Goal: Information Seeking & Learning: Learn about a topic

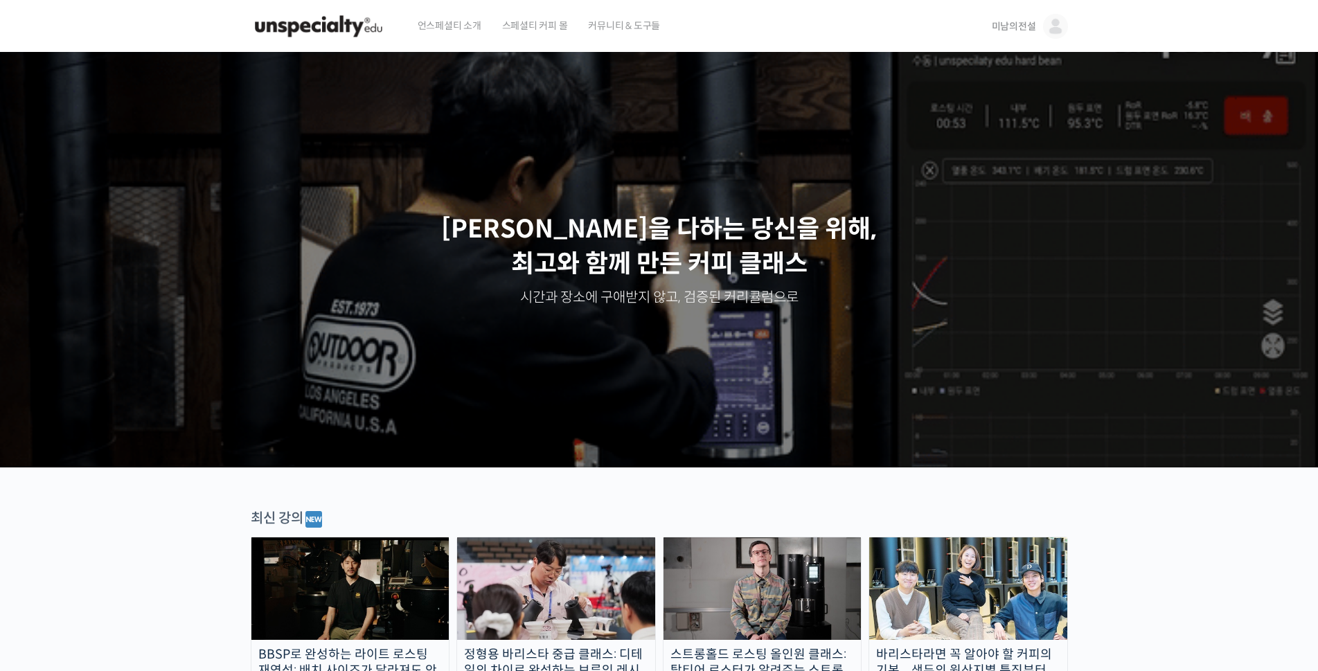
click at [1020, 28] on span "미남의전설" at bounding box center [1013, 26] width 44 height 12
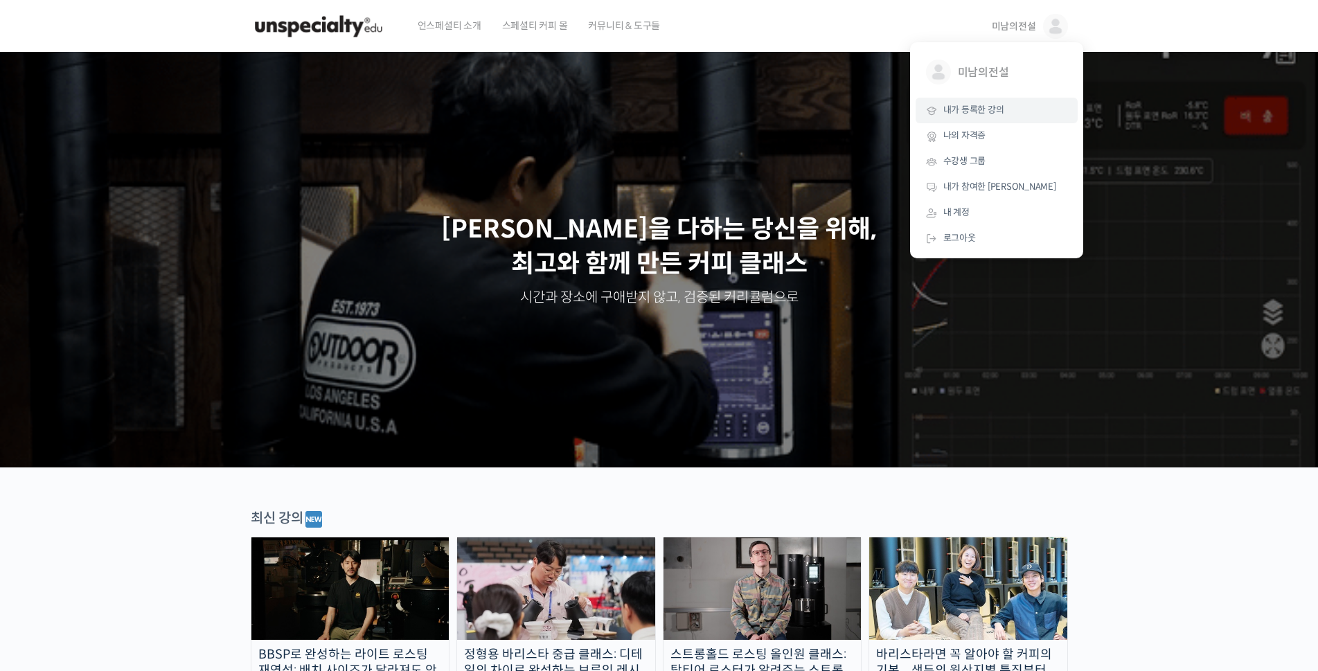
click at [959, 107] on span "내가 등록한 강의" at bounding box center [973, 110] width 61 height 12
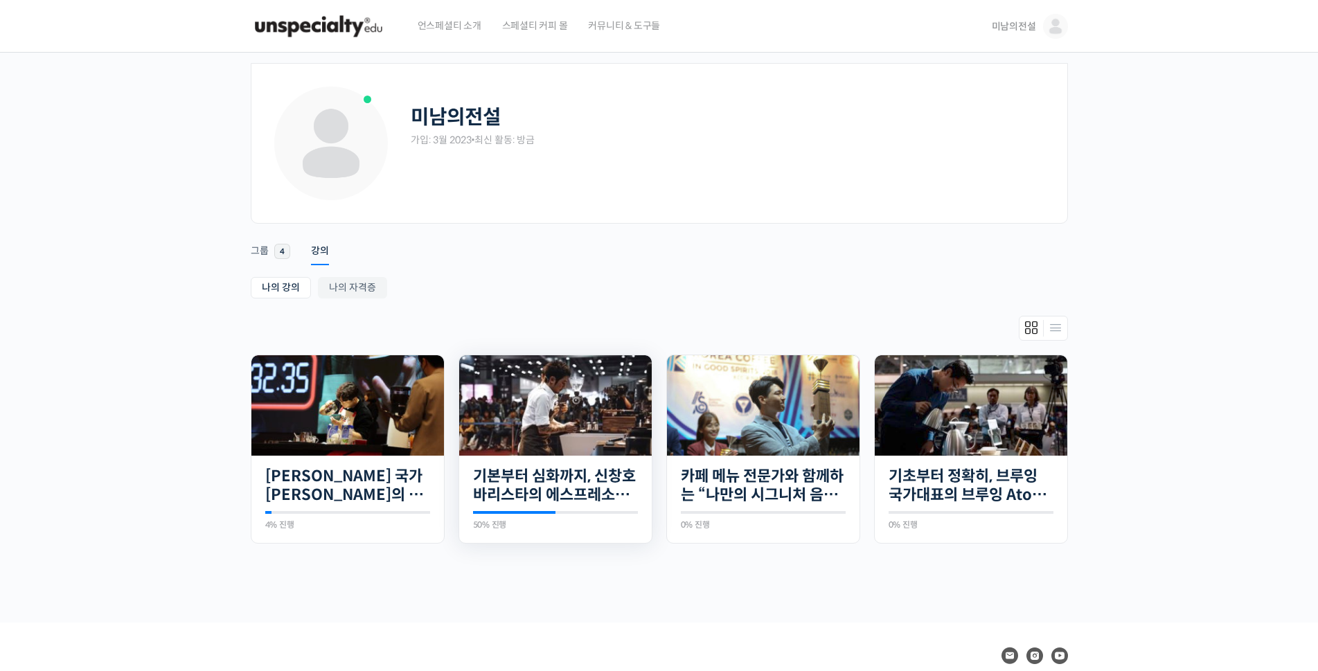
click at [570, 424] on img at bounding box center [555, 405] width 192 height 100
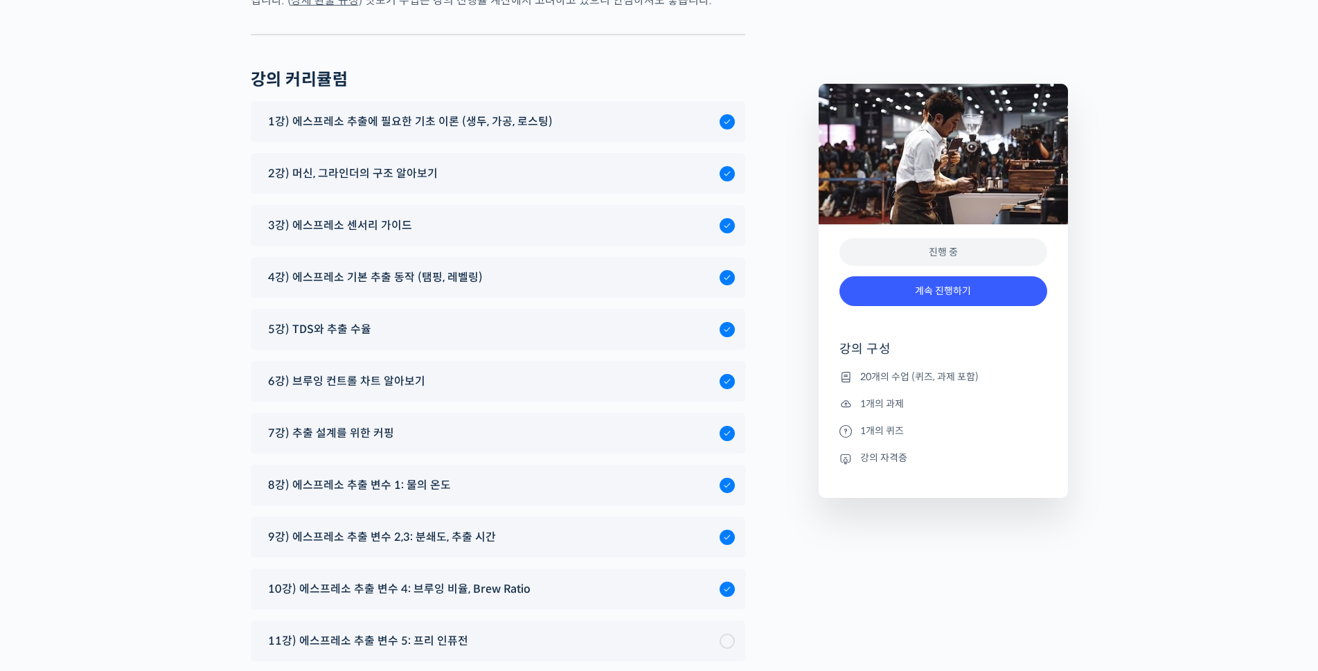
scroll to position [7353, 0]
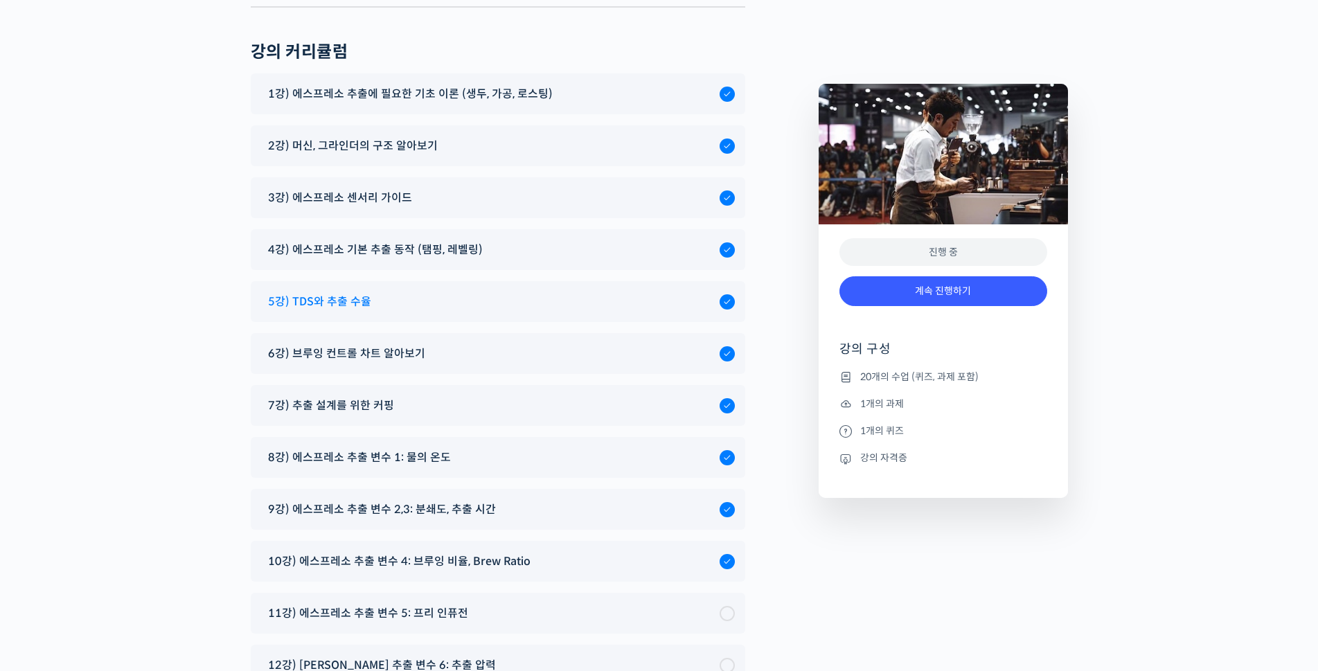
click at [352, 292] on span "5강) TDS와 추출 수율" at bounding box center [319, 301] width 103 height 19
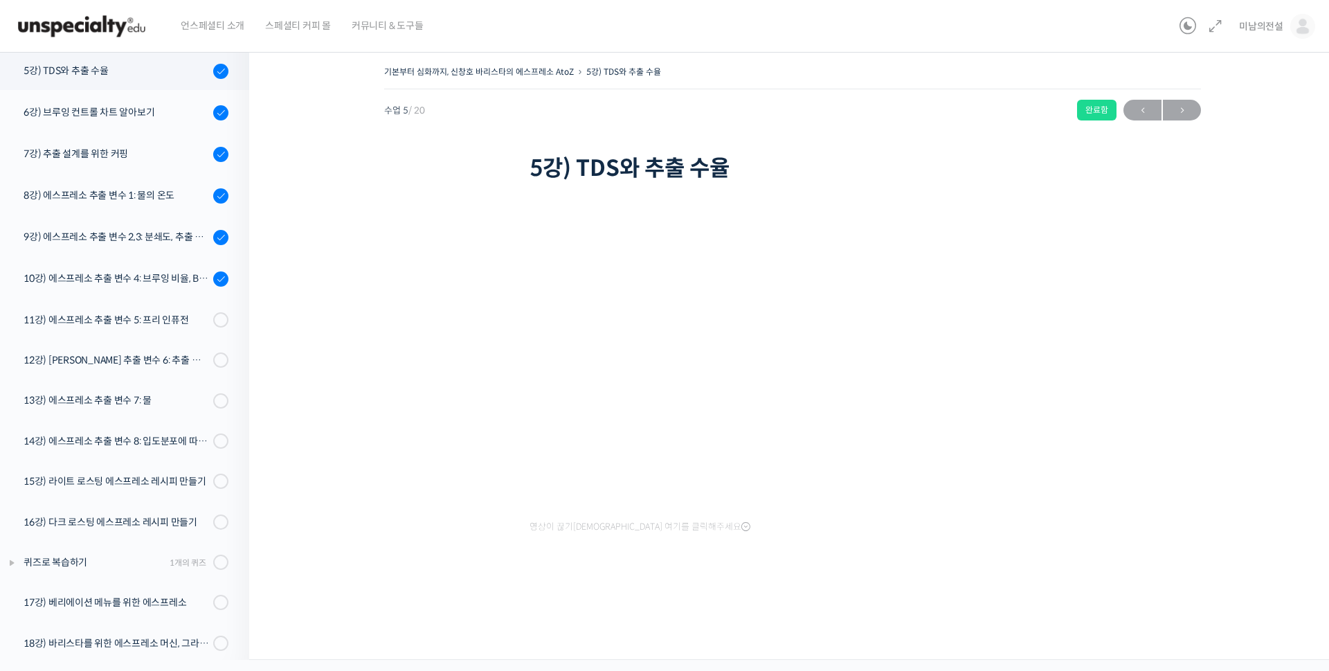
click at [1158, 265] on div "기본부터 심화까지, 신창호 바리스타의 에스프레소 AtoZ 5강) TDS와 추출 수율 완료함 수업 5 / 20 완료함 ← 이전 다음 → 5강) …" at bounding box center [792, 331] width 948 height 538
click at [933, 566] on div "영상이 끊기[DEMOGRAPHIC_DATA] 여기를 클릭해주세요" at bounding box center [793, 393] width 526 height 415
click at [1228, 162] on div "기본부터 심화까지, 신창호 바리스타의 에스프레소 AtoZ 5강) TDS와 추출 수율 완료함 수업 5 / 20 완료함 ← 이전 다음 → 5강) …" at bounding box center [792, 331] width 948 height 538
drag, startPoint x: 744, startPoint y: 170, endPoint x: 531, endPoint y: 175, distance: 213.3
click at [531, 175] on h1 "5강) TDS와 추출 수율" at bounding box center [793, 168] width 526 height 26
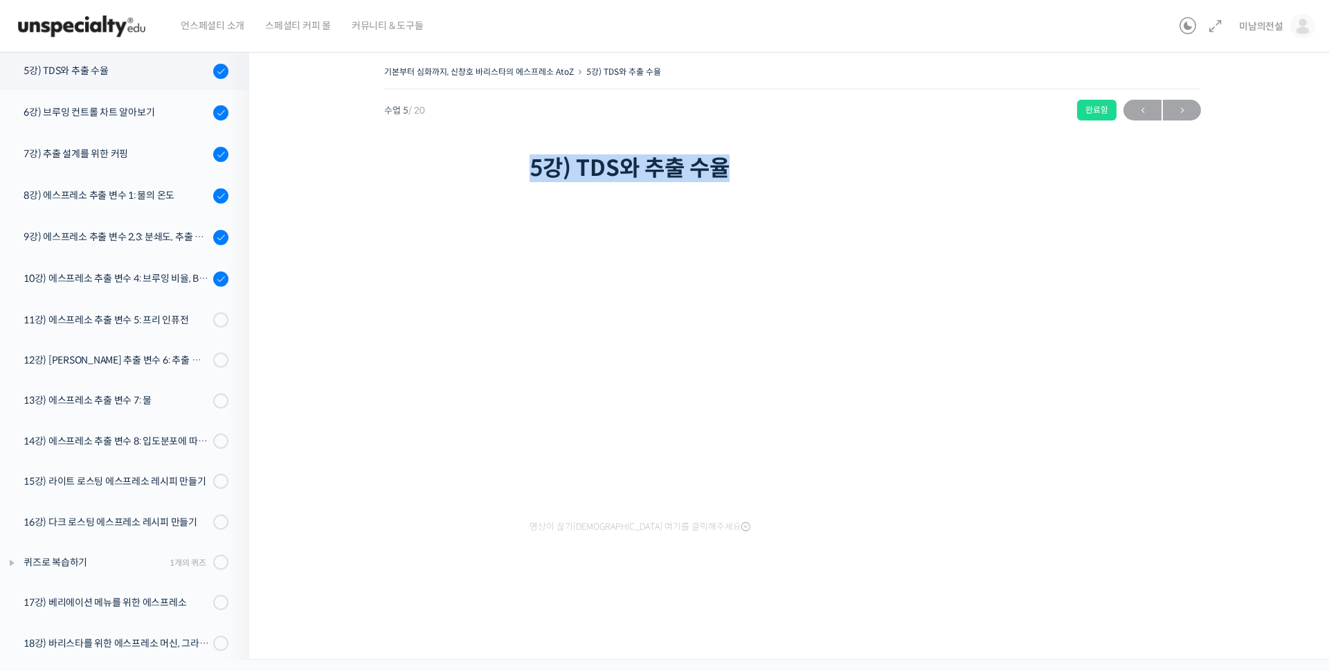
drag, startPoint x: 551, startPoint y: 181, endPoint x: 594, endPoint y: 163, distance: 46.5
copy h1 "5강) TDS와 추출 수율"
click at [1208, 424] on div "기본부터 심화까지, 신창호 바리스타의 에스프레소 AtoZ 5강) TDS와 추출 수율 완료함 수업 5 / 20 완료함 ← 이전 다음 → 5강) …" at bounding box center [792, 331] width 948 height 538
drag, startPoint x: 831, startPoint y: 16, endPoint x: 835, endPoint y: 9, distance: 8.1
click at [831, 15] on div "언스페셜티 소개 스페셜티 커피 몰 커뮤니티 & 도구들" at bounding box center [672, 26] width 1004 height 53
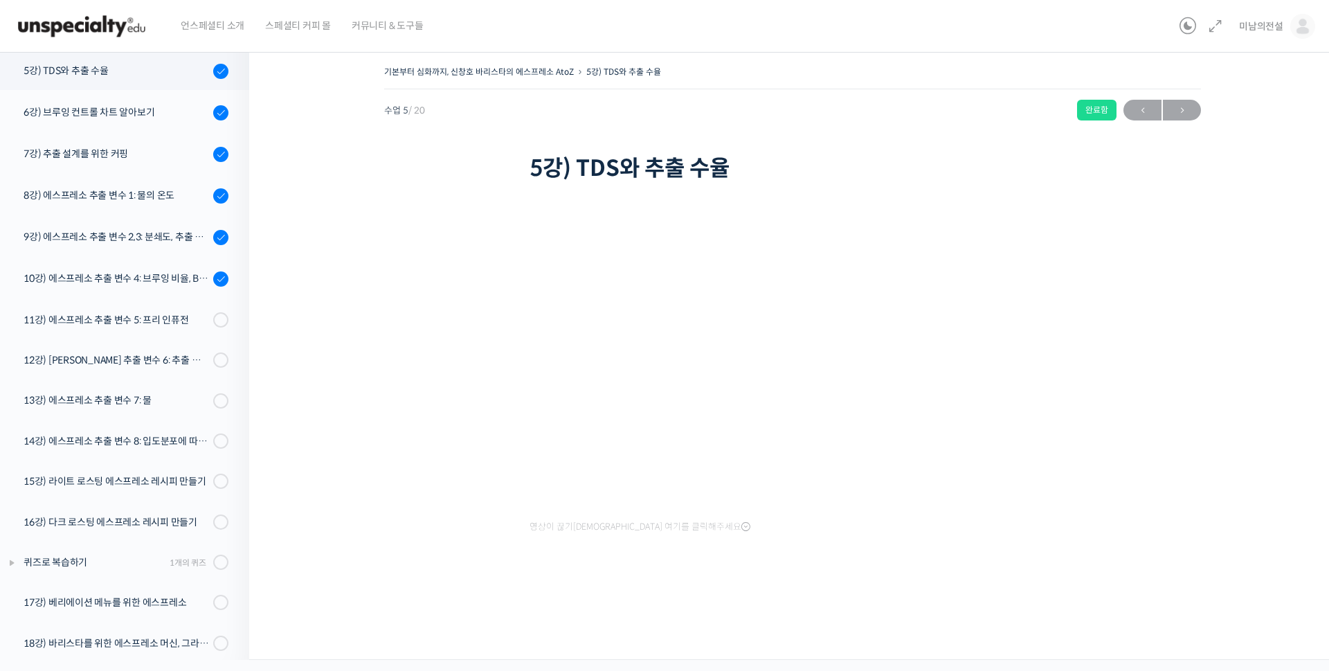
click at [486, 365] on div "기본부터 심화까지, 신창호 바리스타의 에스프레소 AtoZ 5강) TDS와 추출 수율 완료함 수업 5 / 20 완료함 ← 이전 다음 → 5강) …" at bounding box center [792, 331] width 948 height 538
click at [1187, 494] on div "기본부터 심화까지, 신창호 바리스타의 에스프레소 AtoZ 5강) TDS와 추출 수율 완료함 수업 5 / 20 완료함 ← 이전 다음 → 5강) …" at bounding box center [792, 331] width 948 height 538
click at [1266, 306] on div "기본부터 심화까지, 신창호 바리스타의 에스프레소 AtoZ 5강) TDS와 추출 수율 완료함 수업 5 / 20 완료함 ← 이전 다음 → 5강) …" at bounding box center [792, 331] width 948 height 538
click at [1236, 326] on div "기본부터 심화까지, 신창호 바리스타의 에스프레소 AtoZ 5강) TDS와 추출 수율 완료함 수업 5 / 20 완료함 ← 이전 다음 → 5강) …" at bounding box center [792, 331] width 948 height 538
click at [74, 159] on div "7강) 추출 설계를 위한 커핑" at bounding box center [117, 153] width 186 height 15
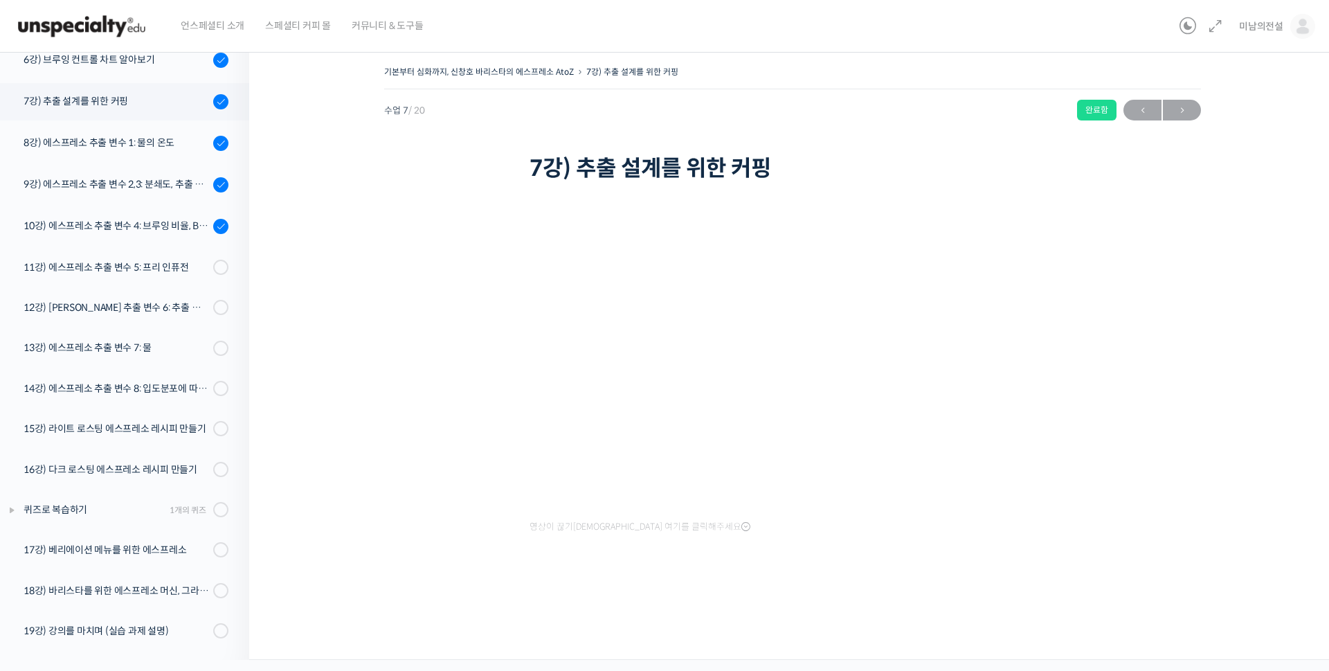
click at [1267, 396] on div "기본부터 심화까지, 신창호 바리스타의 에스프레소 AtoZ 7강) 추출 설계를 위한 커핑 완료함 수업 7 / 20 완료함 ← 이전 다음 → 7강…" at bounding box center [792, 351] width 1087 height 618
click at [413, 555] on div "기본부터 심화까지, 신창호 바리스타의 에스프레소 AtoZ 7강) 추출 설계를 위한 커핑 완료함 수업 7 / 20 완료함 ← 이전 다음 → 7강…" at bounding box center [792, 331] width 948 height 538
click at [984, 126] on div "기본부터 심화까지, 신창호 바리스타의 에스프레소 AtoZ 7강) 추출 설계를 위한 커핑 완료함 수업 7 / 20 완료함 ← 이전 다음 → 7강…" at bounding box center [792, 123] width 817 height 123
drag, startPoint x: 1252, startPoint y: 285, endPoint x: 1245, endPoint y: 282, distance: 7.5
click at [1252, 285] on div "기본부터 심화까지, 신창호 바리스타의 에스프레소 AtoZ 7강) 추출 설계를 위한 커핑 완료함 수업 7 / 20 완료함 ← 이전 다음 → 7강…" at bounding box center [792, 331] width 948 height 538
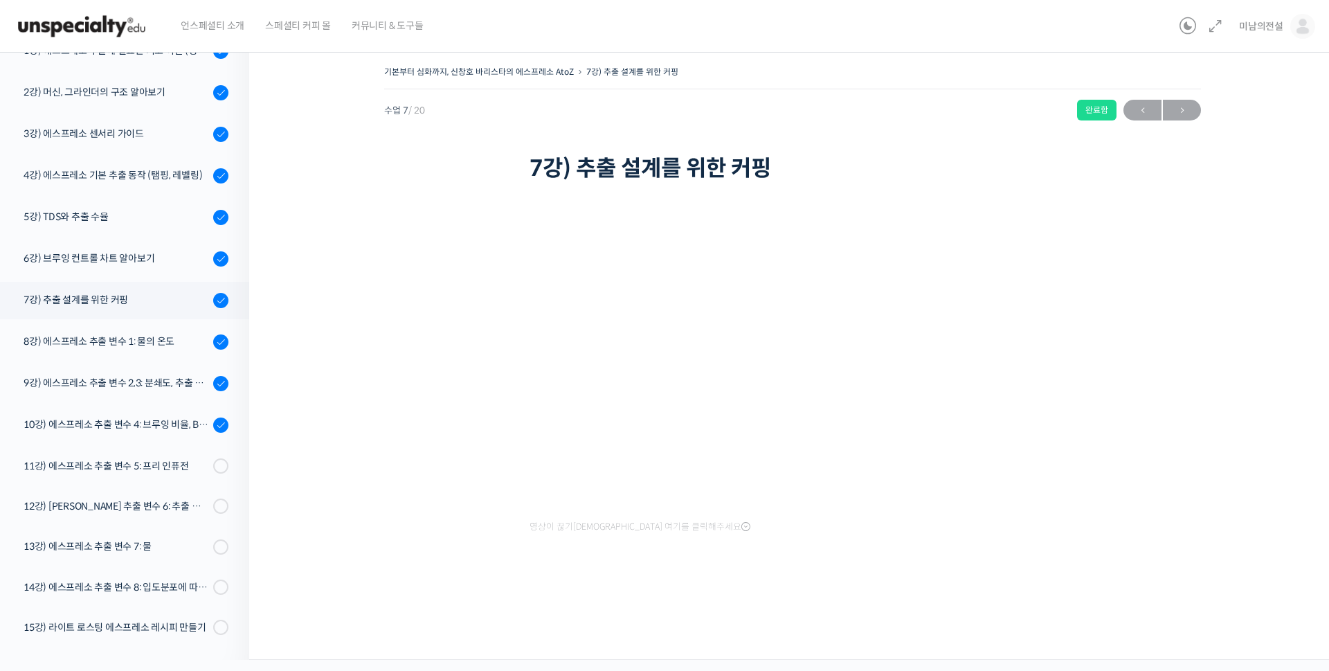
scroll to position [185, 0]
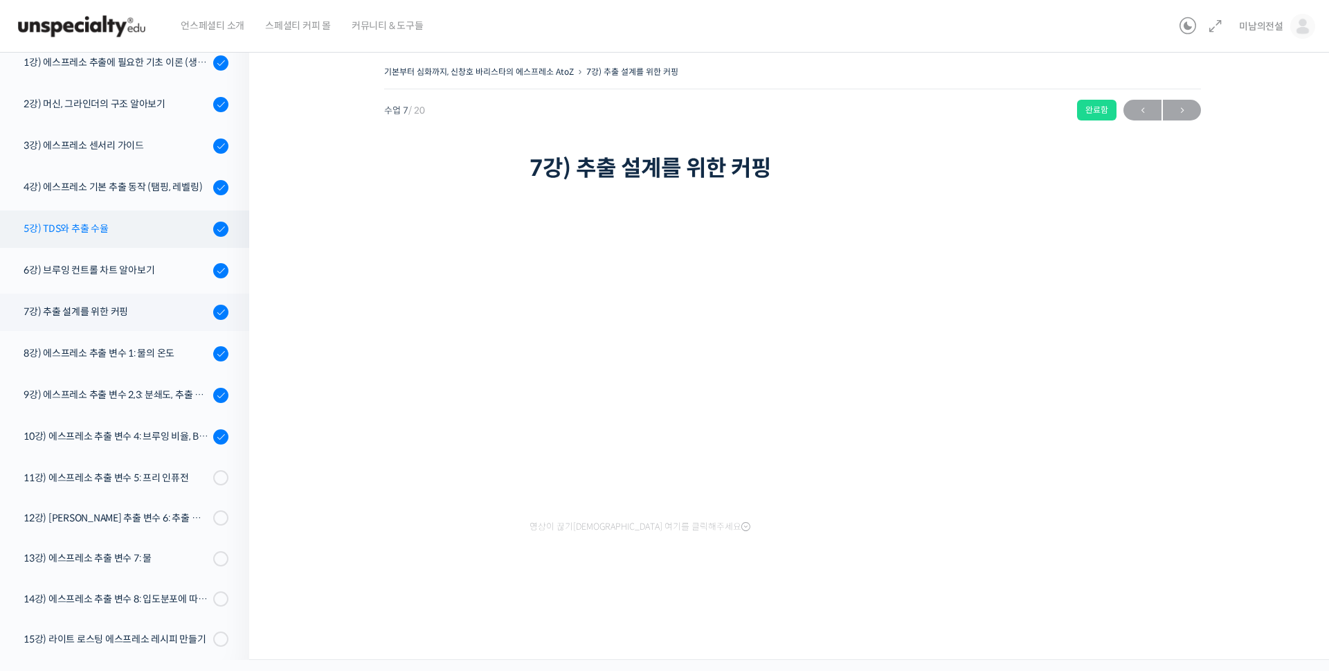
click at [63, 226] on div "5강) TDS와 추출 수율" at bounding box center [117, 228] width 186 height 15
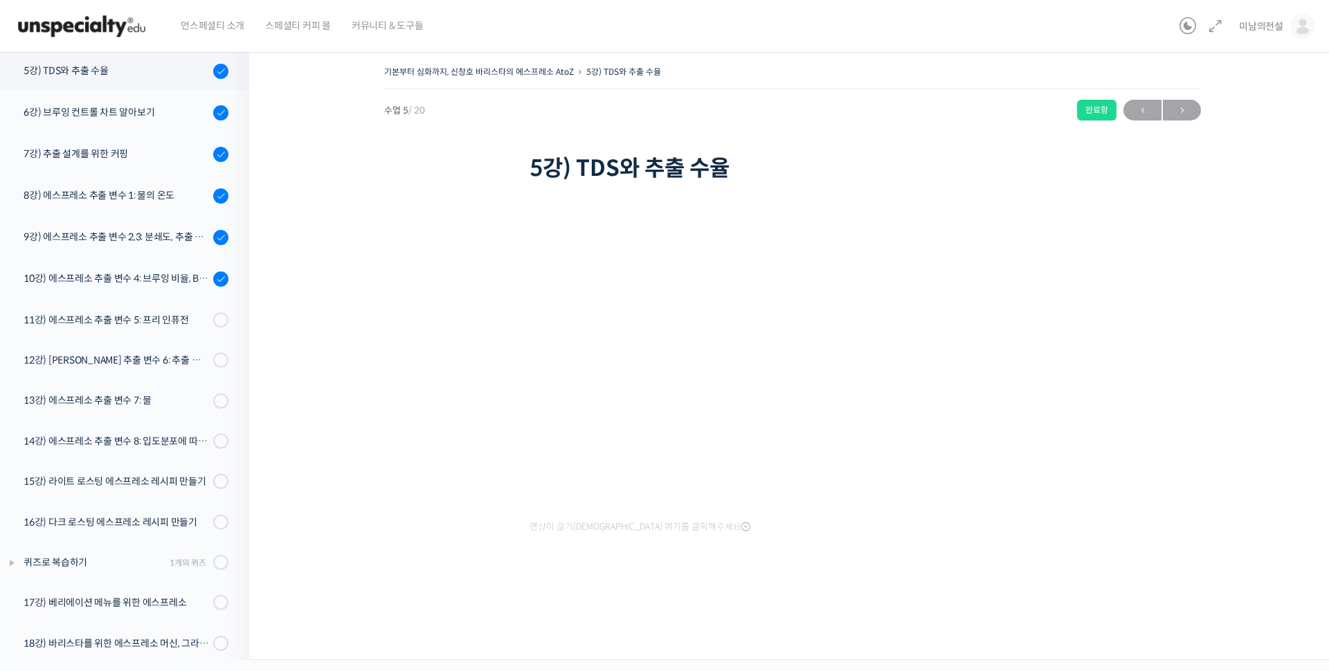
drag, startPoint x: 771, startPoint y: 604, endPoint x: 514, endPoint y: 498, distance: 277.8
click at [771, 603] on div "기본부터 심화까지, 신창호 바리스타의 에스프레소 AtoZ 5강) TDS와 추출 수율 완료함 수업 5 / 20 완료함 ← 이전 다음 → 5강) …" at bounding box center [792, 345] width 948 height 566
click at [593, 585] on div at bounding box center [599, 585] width 138 height 7
click at [852, 576] on div at bounding box center [793, 585] width 526 height 29
click at [742, 627] on div "기본부터 심화까지, 신창호 바리스타의 에스프레소 AtoZ 5강) TDS와 추출 수율 완료함 수업 5 / 20 완료함 ← 이전 다음 → 5강) …" at bounding box center [792, 345] width 948 height 566
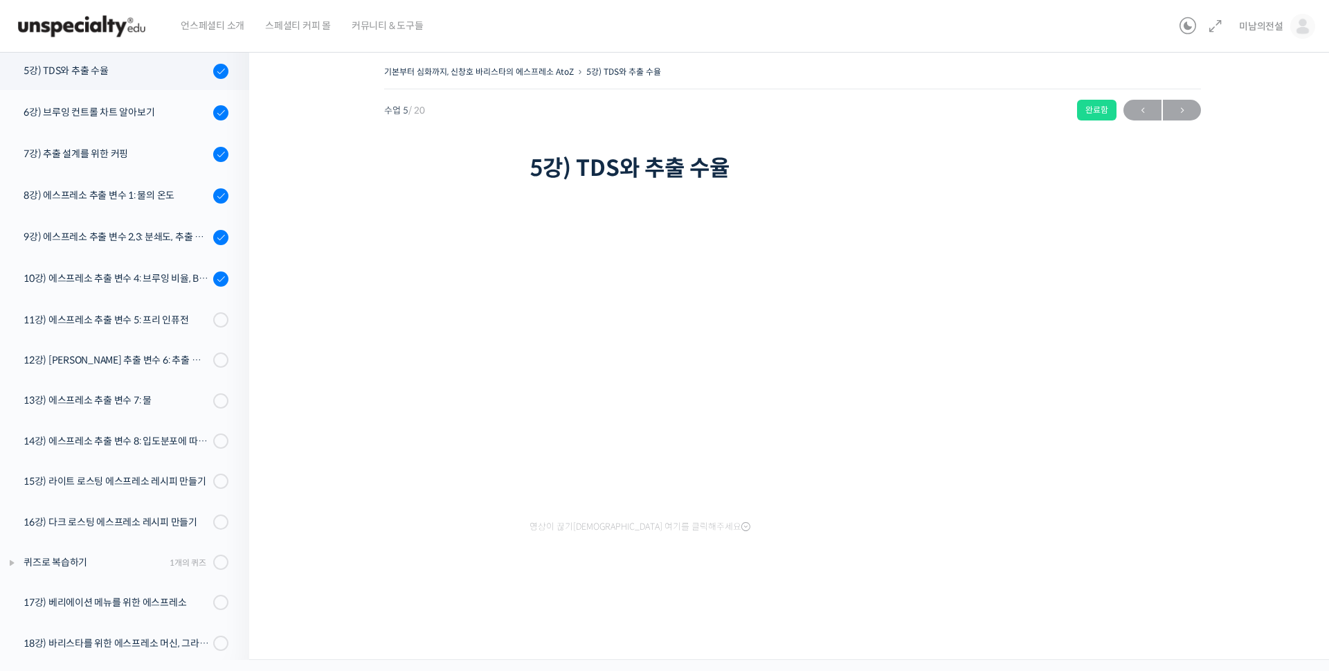
drag, startPoint x: 666, startPoint y: 609, endPoint x: 628, endPoint y: 508, distance: 107.4
click at [666, 609] on div "기본부터 심화까지, 신창호 바리스타의 에스프레소 AtoZ 5강) TDS와 추출 수율 완료함 수업 5 / 20 완료함 ← 이전 다음 → 5강) …" at bounding box center [792, 345] width 948 height 566
drag, startPoint x: 1046, startPoint y: 584, endPoint x: 591, endPoint y: 559, distance: 455.5
click at [1046, 584] on div at bounding box center [793, 585] width 526 height 29
click at [1263, 330] on div "기본부터 심화까지, 신창호 바리스타의 에스프레소 AtoZ 5강) TDS와 추출 수율 완료함 수업 5 / 20 완료함 ← 이전 다음 → 5강) …" at bounding box center [792, 331] width 948 height 538
